Goal: Task Accomplishment & Management: Manage account settings

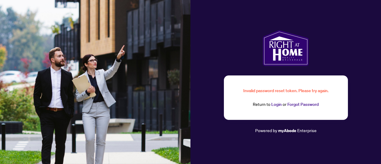
click at [290, 105] on link "Forgot Password" at bounding box center [302, 104] width 31 height 5
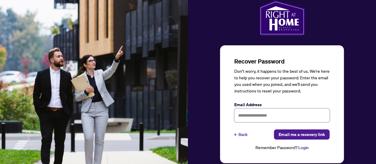
click at [272, 114] on input "text" at bounding box center [281, 115] width 95 height 14
type input "**********"
click at [297, 131] on span "Email me a recovery link" at bounding box center [302, 135] width 46 height 10
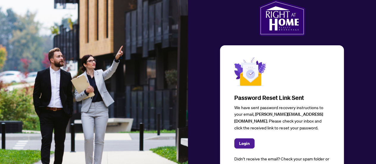
click at [245, 139] on span "Login" at bounding box center [244, 143] width 11 height 10
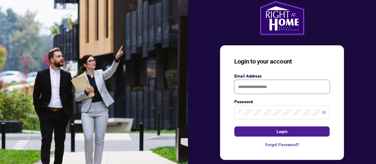
click at [261, 85] on input "text" at bounding box center [281, 87] width 95 height 14
type input "**********"
click at [323, 113] on icon "eye-invisible" at bounding box center [324, 112] width 4 height 4
click at [287, 130] on span "Login" at bounding box center [282, 132] width 11 height 10
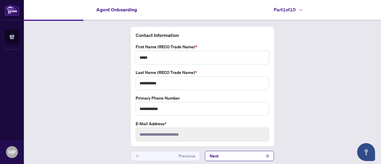
scroll to position [2, 0]
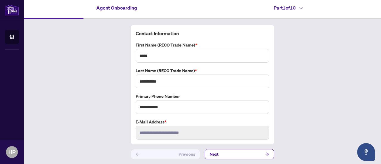
click at [221, 152] on button "Next" at bounding box center [239, 154] width 69 height 10
